Goal: Task Accomplishment & Management: Use online tool/utility

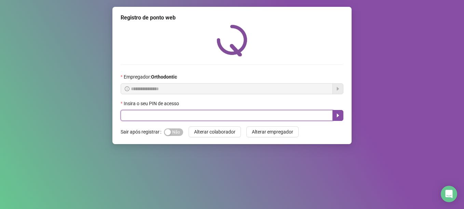
click at [140, 117] on input "text" at bounding box center [227, 115] width 212 height 11
type input "*****"
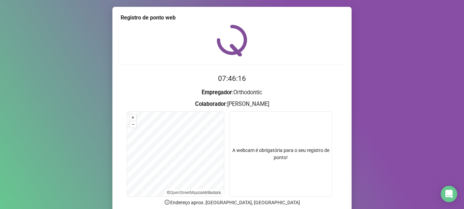
scroll to position [58, 0]
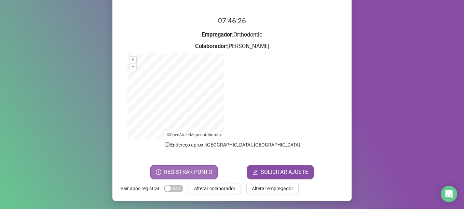
click at [183, 168] on button "REGISTRAR PONTO" at bounding box center [183, 172] width 67 height 14
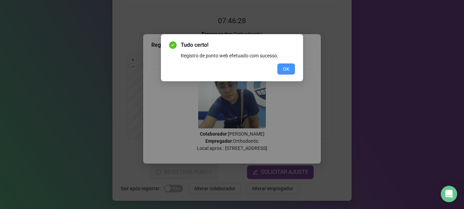
click at [284, 71] on span "OK" at bounding box center [286, 69] width 6 height 8
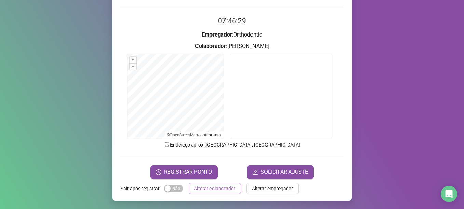
click at [198, 186] on span "Alterar colaborador" at bounding box center [214, 189] width 41 height 8
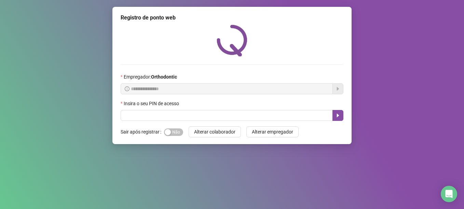
scroll to position [0, 0]
drag, startPoint x: 189, startPoint y: 126, endPoint x: 191, endPoint y: 121, distance: 5.8
click at [190, 123] on div "**********" at bounding box center [231, 75] width 239 height 137
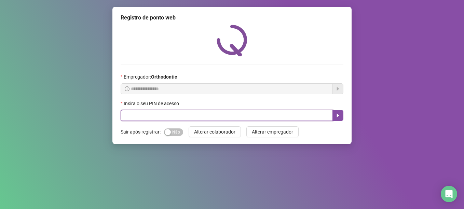
click at [191, 120] on input "text" at bounding box center [227, 115] width 212 height 11
type input "*****"
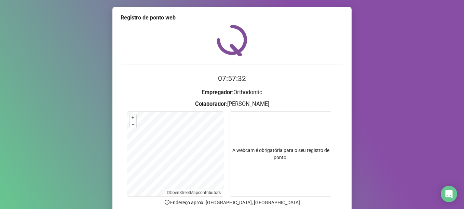
scroll to position [58, 0]
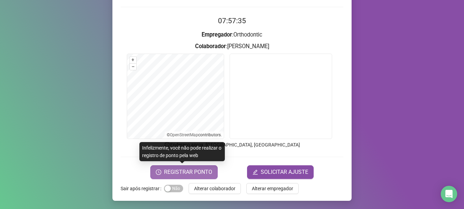
click at [186, 174] on span "REGISTRAR PONTO" at bounding box center [188, 172] width 48 height 8
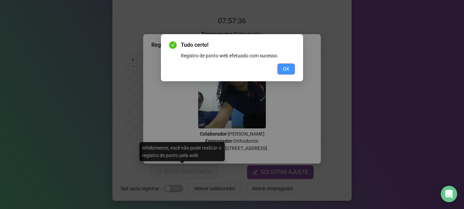
click at [282, 65] on button "OK" at bounding box center [286, 69] width 17 height 11
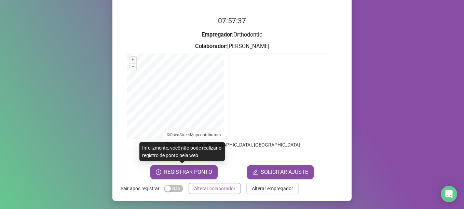
click at [221, 192] on span "Alterar colaborador" at bounding box center [214, 189] width 41 height 8
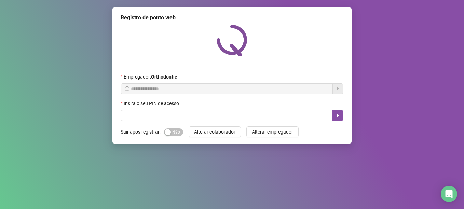
scroll to position [0, 0]
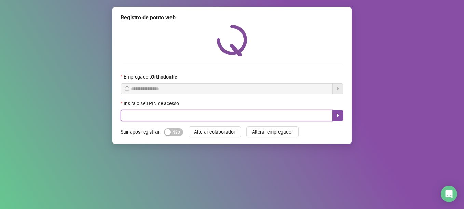
click at [222, 112] on input "text" at bounding box center [227, 115] width 212 height 11
type input "*****"
click at [343, 112] on button "button" at bounding box center [338, 115] width 11 height 11
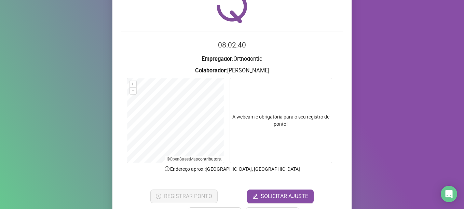
scroll to position [58, 0]
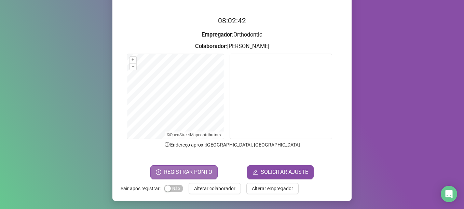
click at [190, 172] on span "REGISTRAR PONTO" at bounding box center [188, 172] width 48 height 8
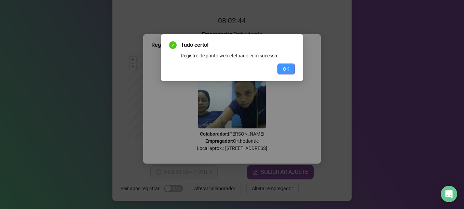
click at [291, 68] on button "OK" at bounding box center [286, 69] width 17 height 11
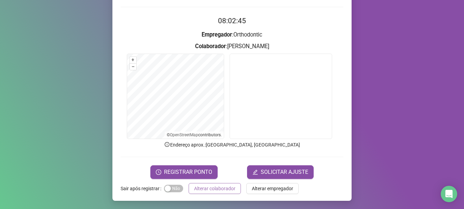
click at [218, 188] on span "Alterar colaborador" at bounding box center [214, 189] width 41 height 8
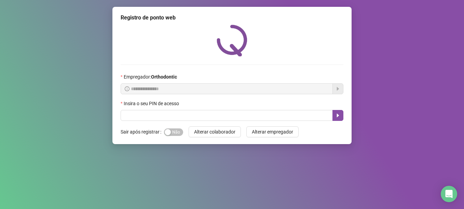
scroll to position [0, 0]
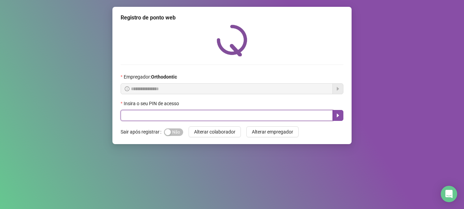
drag, startPoint x: 129, startPoint y: 114, endPoint x: 284, endPoint y: 93, distance: 155.8
click at [130, 113] on input "text" at bounding box center [227, 115] width 212 height 11
type input "*****"
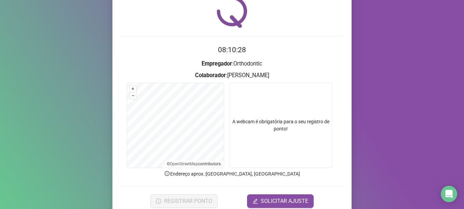
scroll to position [58, 0]
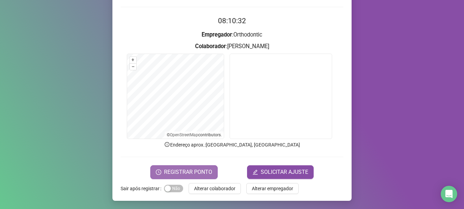
click at [169, 171] on span "REGISTRAR PONTO" at bounding box center [188, 172] width 48 height 8
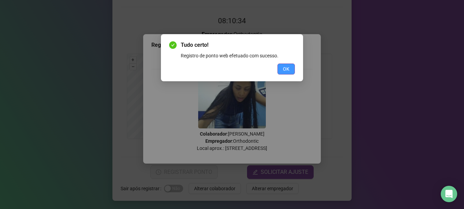
click at [285, 68] on span "OK" at bounding box center [286, 69] width 6 height 8
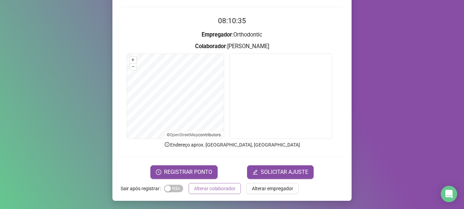
click at [204, 191] on span "Alterar colaborador" at bounding box center [214, 189] width 41 height 8
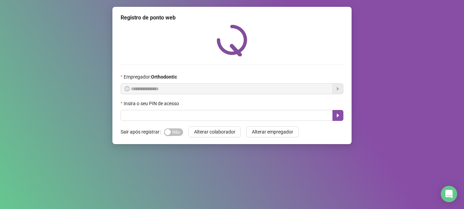
scroll to position [0, 0]
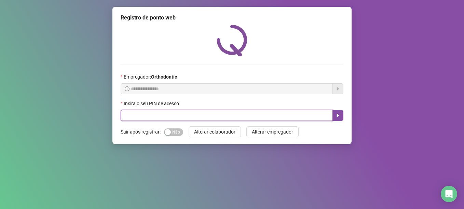
click at [176, 116] on input "text" at bounding box center [227, 115] width 212 height 11
type input "*****"
click at [339, 115] on icon "caret-right" at bounding box center [337, 115] width 5 height 5
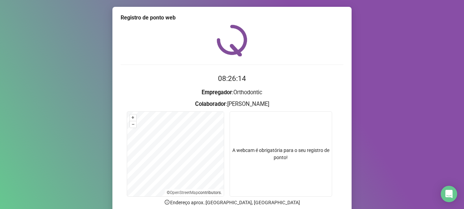
scroll to position [58, 0]
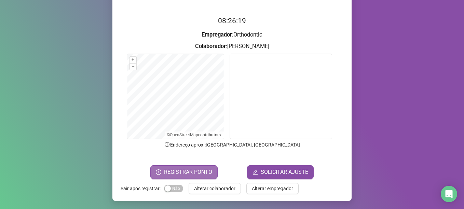
click at [189, 171] on span "REGISTRAR PONTO" at bounding box center [188, 172] width 48 height 8
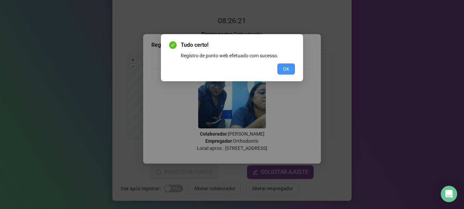
click at [290, 72] on button "OK" at bounding box center [286, 69] width 17 height 11
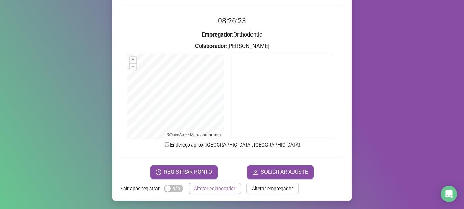
click at [222, 191] on span "Alterar colaborador" at bounding box center [214, 189] width 41 height 8
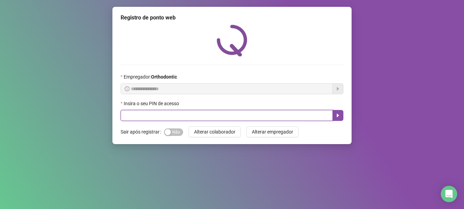
click at [204, 118] on input "text" at bounding box center [227, 115] width 212 height 11
type input "*****"
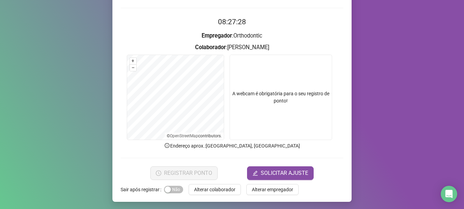
scroll to position [58, 0]
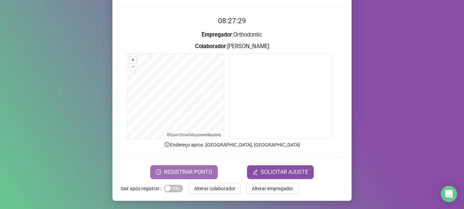
click at [208, 170] on span "REGISTRAR PONTO" at bounding box center [188, 172] width 48 height 8
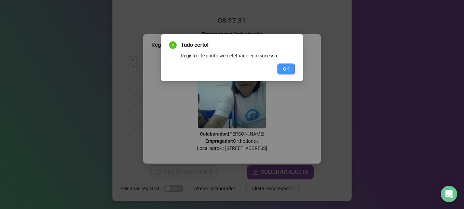
click at [279, 68] on button "OK" at bounding box center [286, 69] width 17 height 11
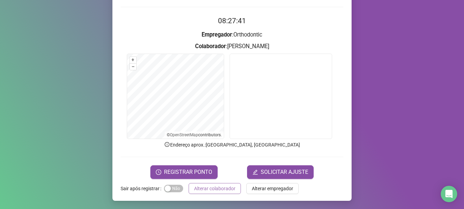
click at [213, 187] on span "Alterar colaborador" at bounding box center [214, 189] width 41 height 8
